Goal: Ask a question

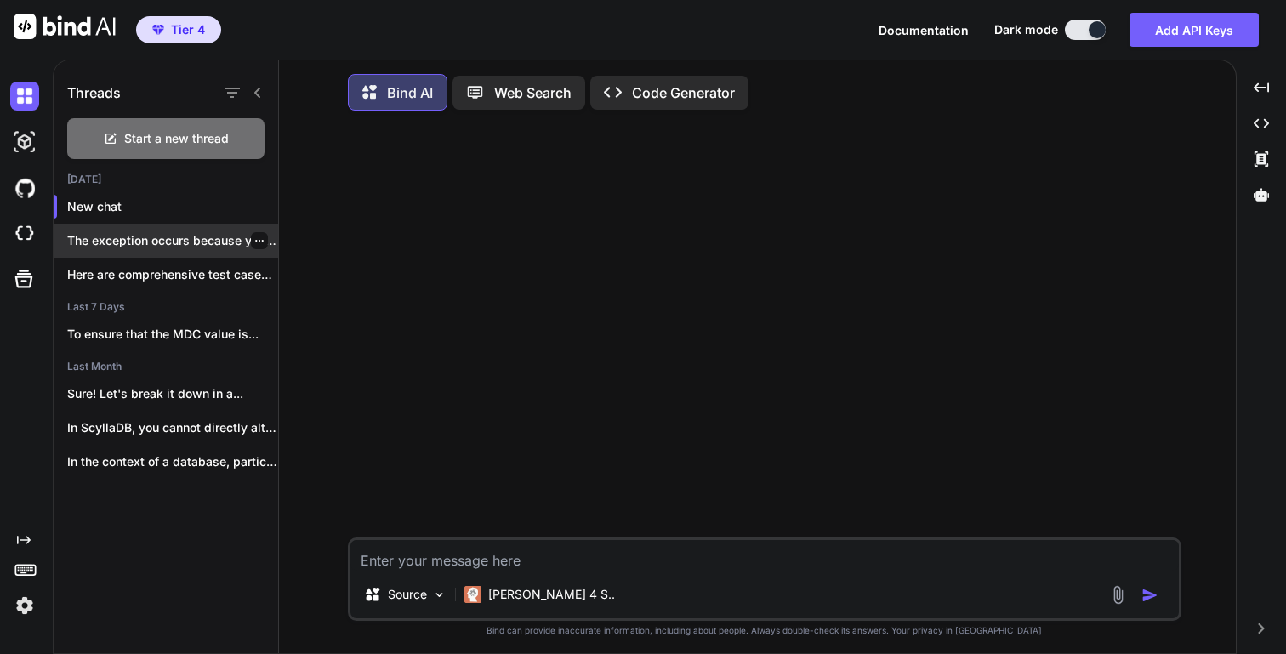
click at [184, 239] on p "The exception occurs because you cannot mock..." at bounding box center [172, 240] width 211 height 17
type textarea "x"
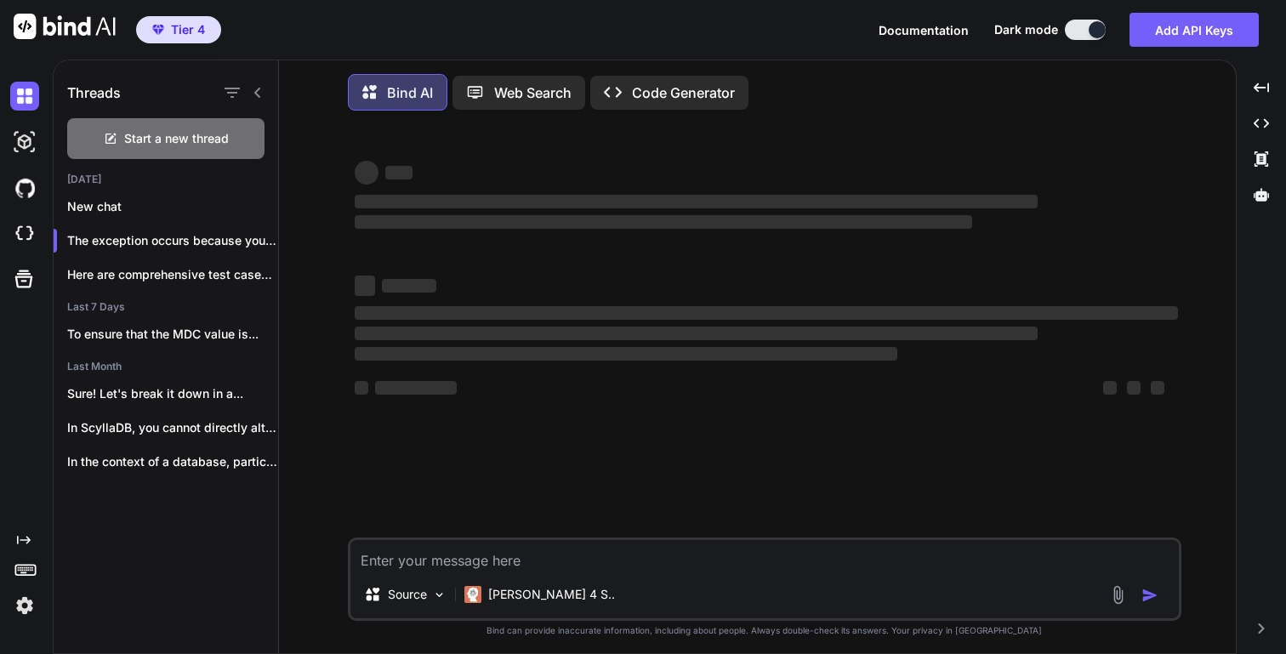
click at [551, 565] on textarea at bounding box center [764, 555] width 828 height 31
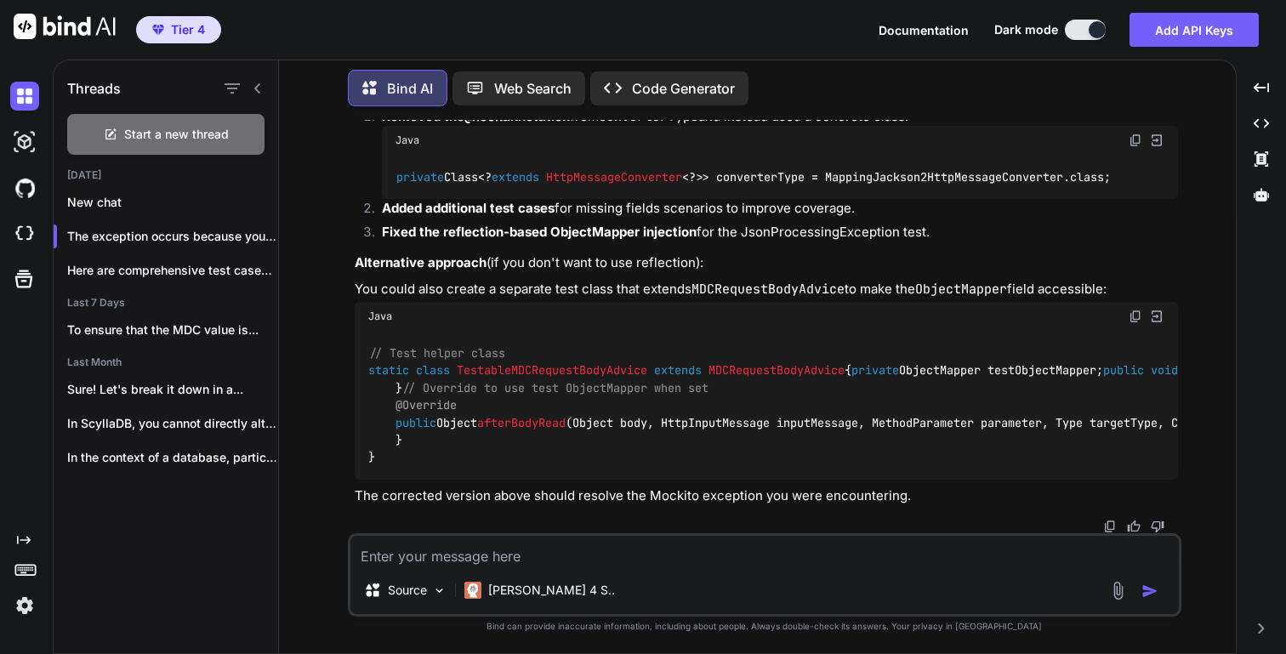
scroll to position [7204, 0]
paste textarea "logging.MDCRequestBodyAdviceTest.afterBodyRead_WithStringBody_ShouldWork(MDCReq…"
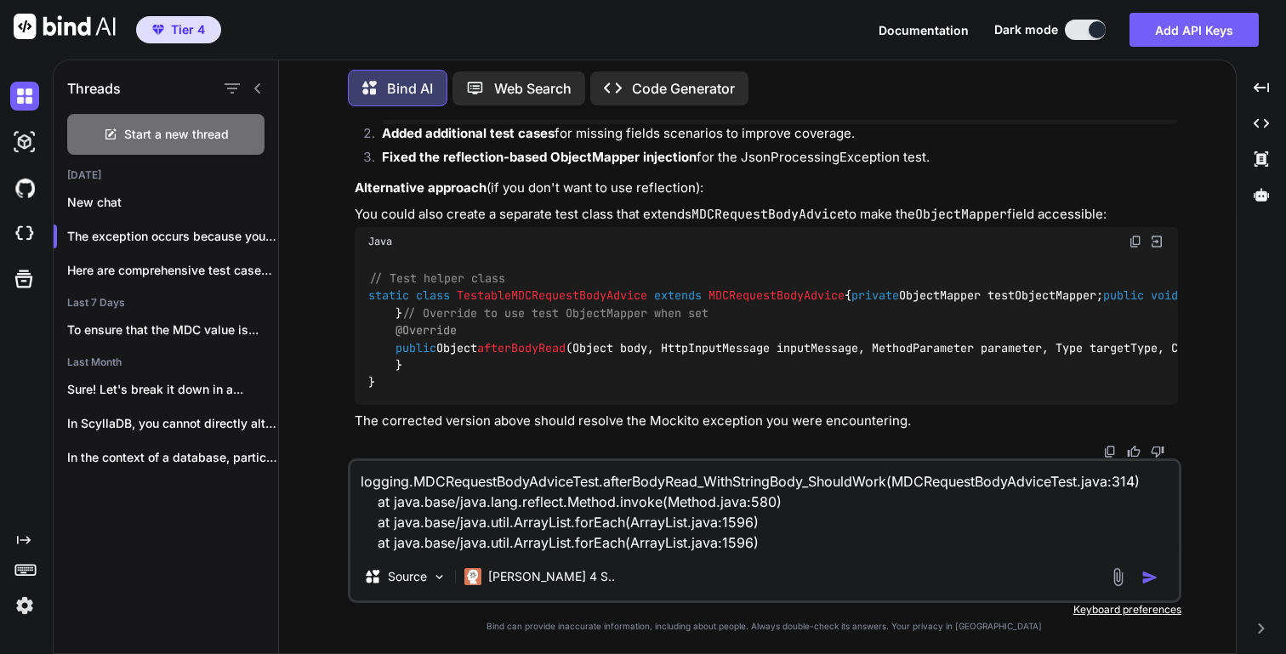
click at [359, 484] on textarea "logging.MDCRequestBodyAdviceTest.afterBodyRead_WithStringBody_ShouldWork(MDCReq…" at bounding box center [764, 507] width 828 height 92
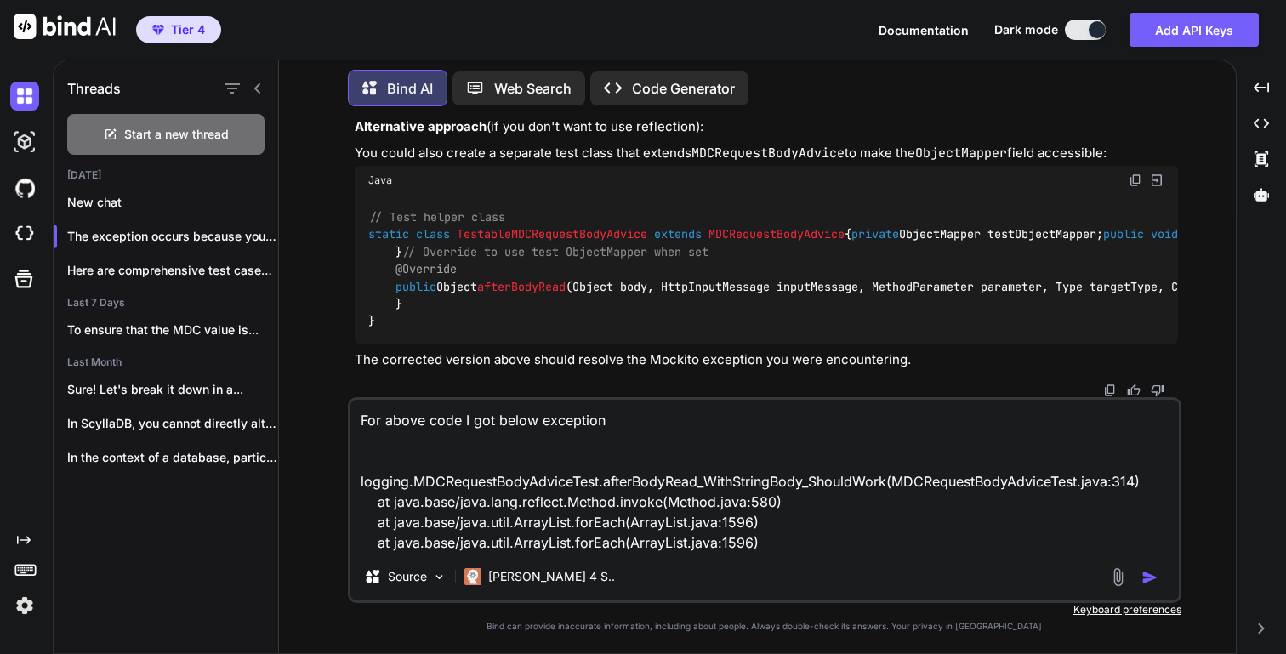
paste textarea "org.opentest4j.AssertionFailedError: Expected :hashedAccountIdREF123 Actual :nu…"
type textarea "For above code I got below exception org.opentest4j.AssertionFailedError: Expec…"
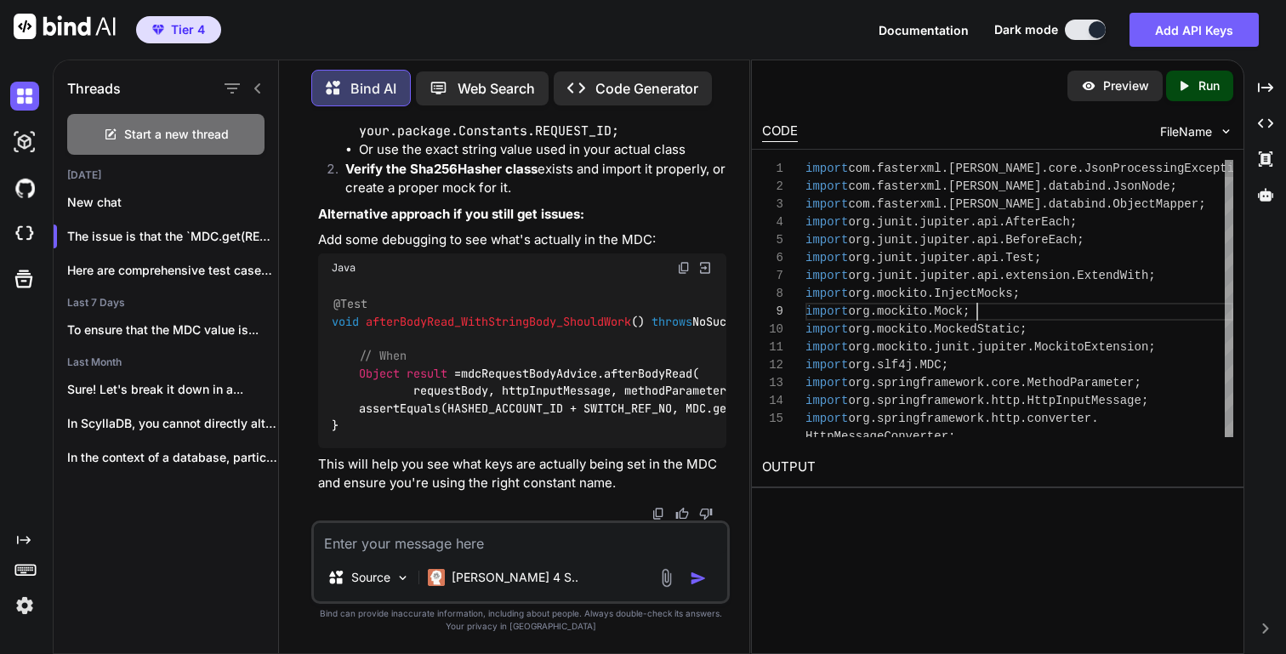
scroll to position [143, 0]
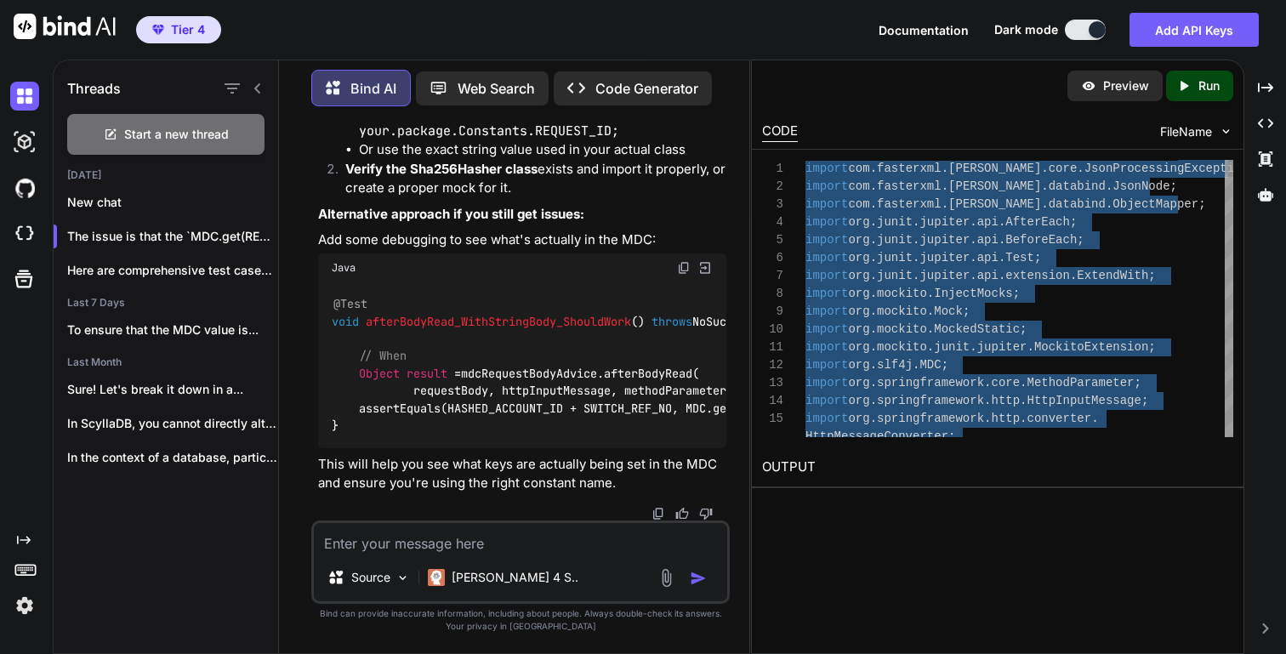
type textarea "import com.fasterxml.[PERSON_NAME].core.JsonProcessingException; import com.fas…"
